Goal: Task Accomplishment & Management: Manage account settings

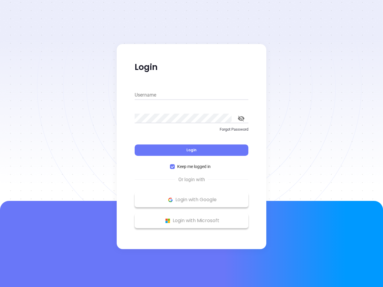
click at [191, 144] on div "Login" at bounding box center [192, 146] width 114 height 19
click at [191, 95] on input "Username" at bounding box center [192, 95] width 114 height 10
click at [241, 118] on icon "toggle password visibility" at bounding box center [241, 119] width 7 height 6
click at [191, 150] on span "Login" at bounding box center [191, 149] width 10 height 5
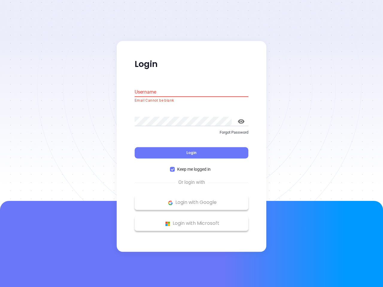
click at [191, 167] on span "Keep me logged in" at bounding box center [194, 169] width 38 height 7
click at [175, 167] on input "Keep me logged in" at bounding box center [172, 169] width 5 height 5
checkbox input "false"
click at [191, 200] on p "Login with Google" at bounding box center [192, 202] width 108 height 9
click at [191, 221] on p "Login with Microsoft" at bounding box center [192, 223] width 108 height 9
